Goal: Complete application form

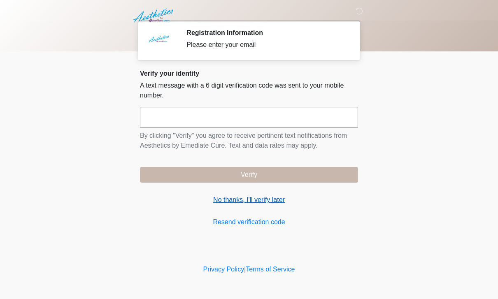
click at [269, 205] on link "No thanks, I'll verify later" at bounding box center [249, 200] width 218 height 10
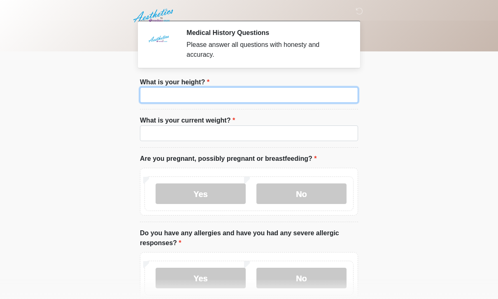
click at [174, 102] on input "What is your height?" at bounding box center [249, 95] width 218 height 16
type input "***"
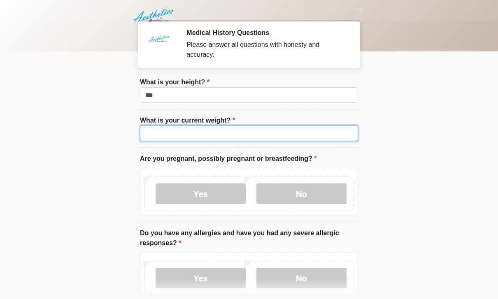
click at [168, 132] on input "What is your current weight?" at bounding box center [249, 134] width 218 height 16
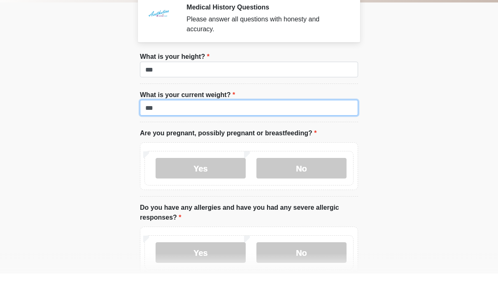
scroll to position [4, 0]
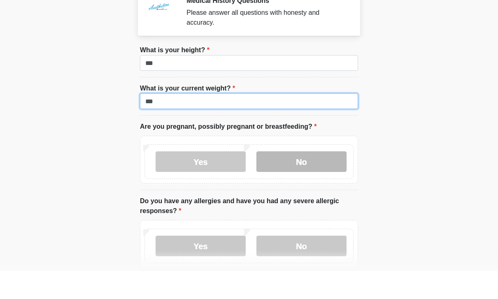
type input "***"
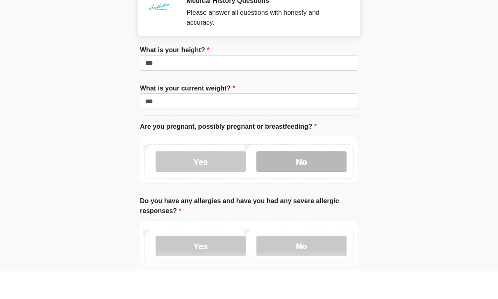
click at [313, 180] on label "No" at bounding box center [302, 190] width 90 height 21
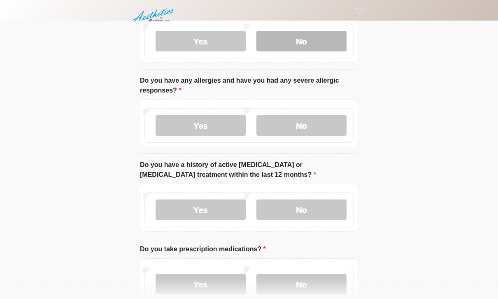
scroll to position [153, 0]
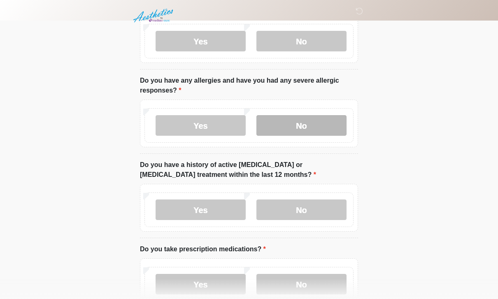
click at [308, 126] on label "No" at bounding box center [302, 125] width 90 height 21
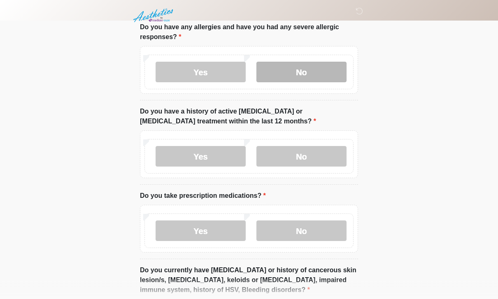
scroll to position [206, 0]
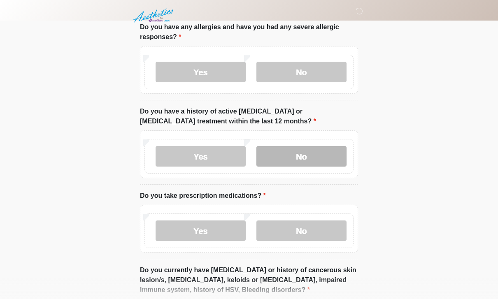
click at [318, 152] on label "No" at bounding box center [302, 156] width 90 height 21
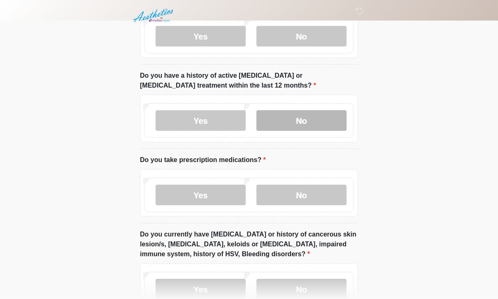
scroll to position [266, 0]
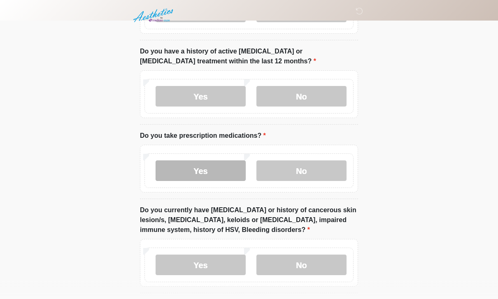
click at [228, 170] on label "Yes" at bounding box center [201, 171] width 90 height 21
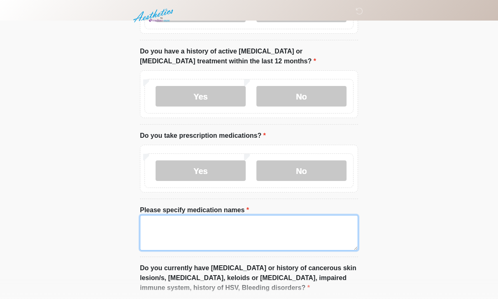
click at [258, 231] on textarea "Please specify medication names" at bounding box center [249, 232] width 218 height 35
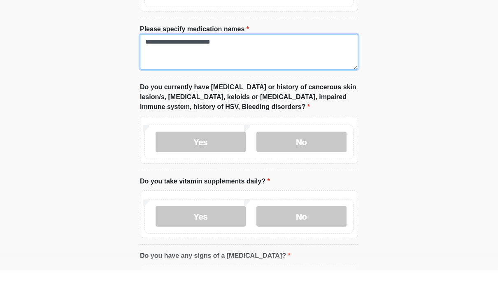
scroll to position [420, 0]
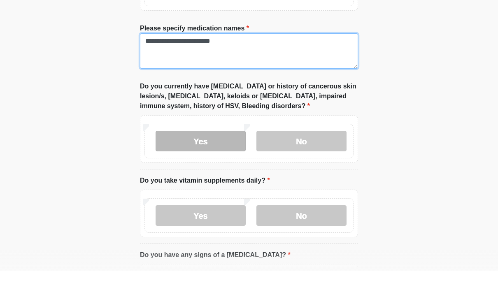
type textarea "**********"
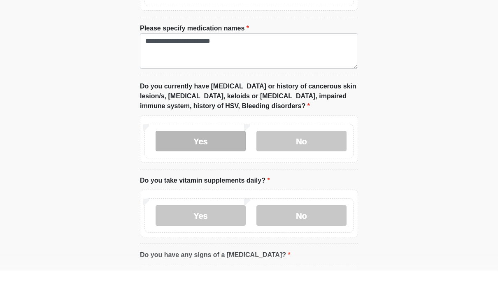
click at [224, 159] on label "Yes" at bounding box center [201, 169] width 90 height 21
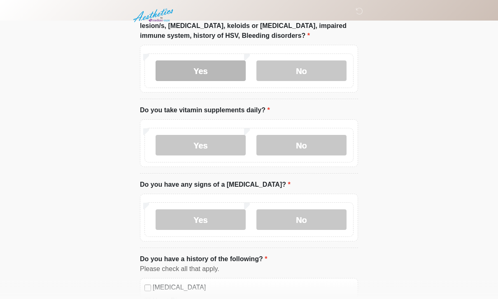
scroll to position [519, 0]
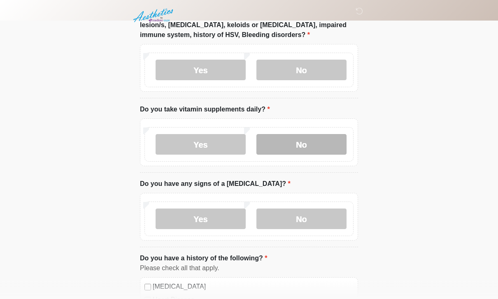
click at [319, 141] on label "No" at bounding box center [302, 145] width 90 height 21
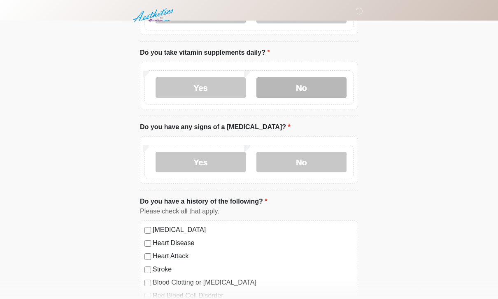
scroll to position [577, 0]
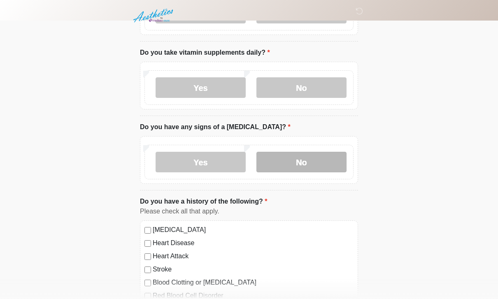
click at [318, 159] on label "No" at bounding box center [302, 162] width 90 height 21
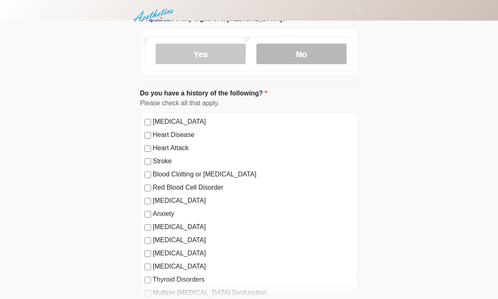
scroll to position [687, 0]
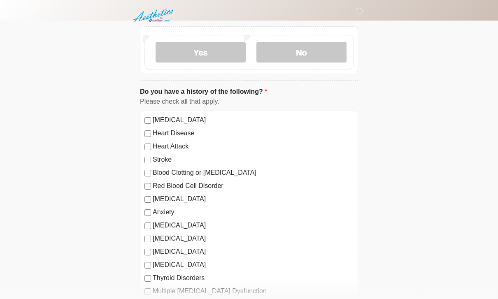
click at [192, 122] on label "[MEDICAL_DATA]" at bounding box center [253, 120] width 201 height 10
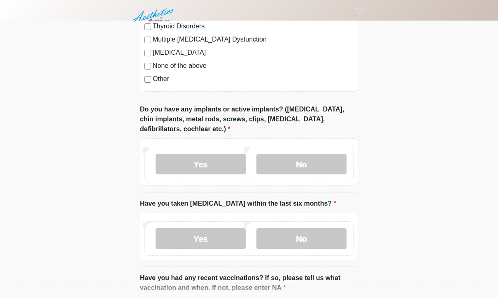
scroll to position [941, 0]
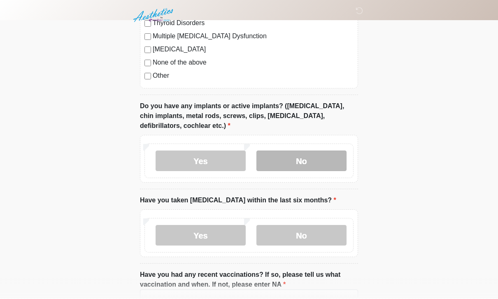
click at [322, 157] on label "No" at bounding box center [302, 161] width 90 height 21
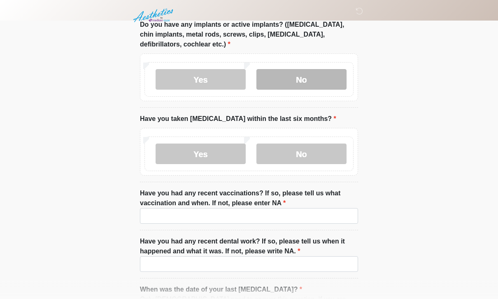
scroll to position [1023, 0]
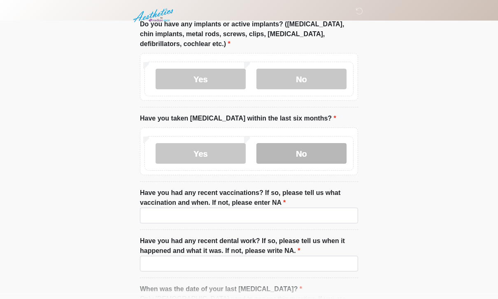
click at [310, 152] on label "No" at bounding box center [302, 154] width 90 height 21
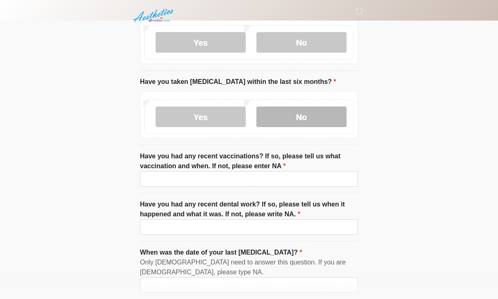
scroll to position [1062, 0]
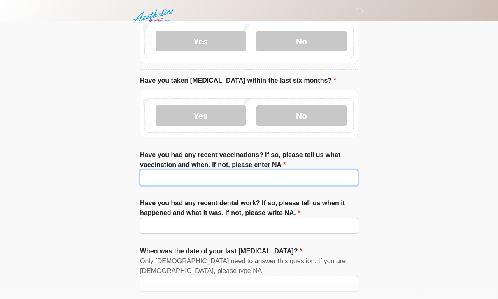
click at [312, 181] on input "Have you had any recent vaccinations? If so, please tell us what vaccination an…" at bounding box center [249, 178] width 218 height 16
type input "**"
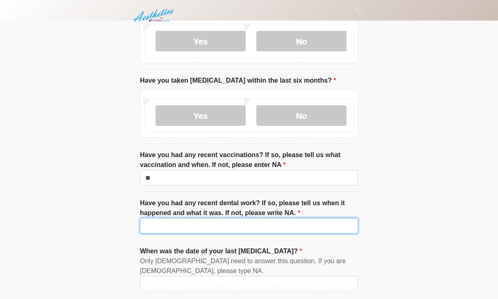
click at [288, 231] on input "Have you had any recent dental work? If so, please tell us when it happened and…" at bounding box center [249, 226] width 218 height 16
type input "*"
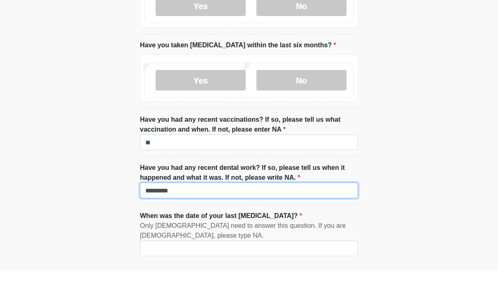
scroll to position [1124, 0]
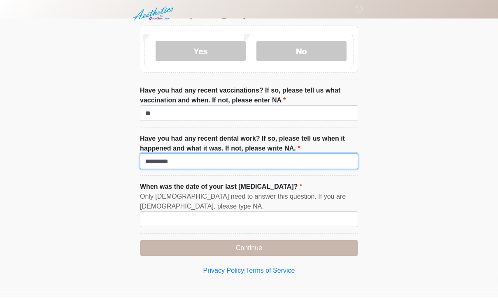
type input "********"
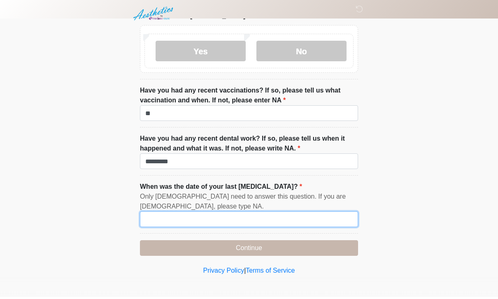
click at [329, 214] on input "When was the date of your last [MEDICAL_DATA]?" at bounding box center [249, 222] width 218 height 16
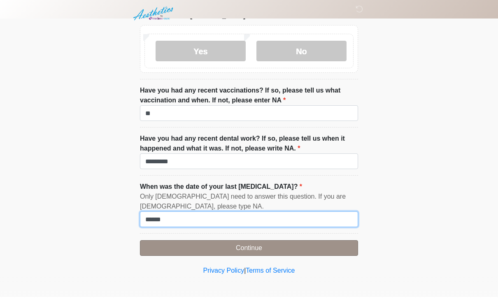
type input "******"
click at [320, 250] on button "Continue" at bounding box center [249, 251] width 218 height 16
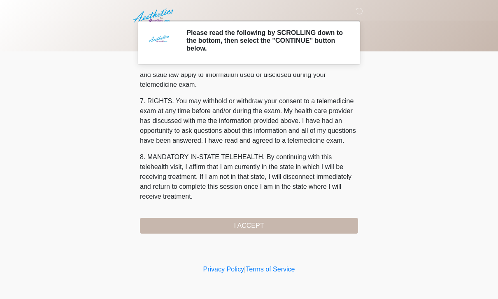
scroll to position [353, 0]
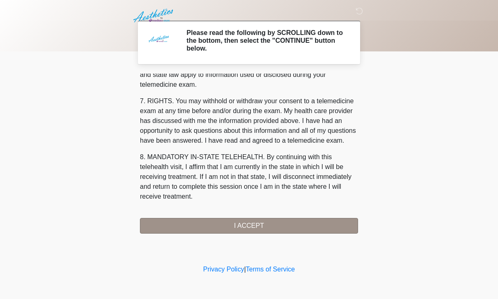
click at [308, 231] on button "I ACCEPT" at bounding box center [249, 226] width 218 height 16
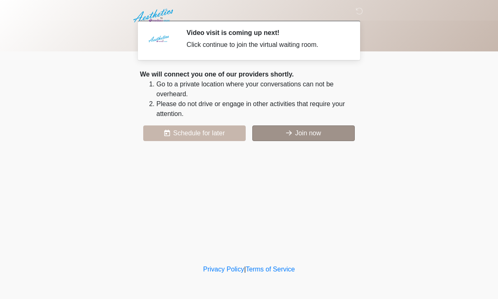
click at [325, 126] on button "Join now" at bounding box center [303, 134] width 103 height 16
